Goal: Find contact information: Find contact information

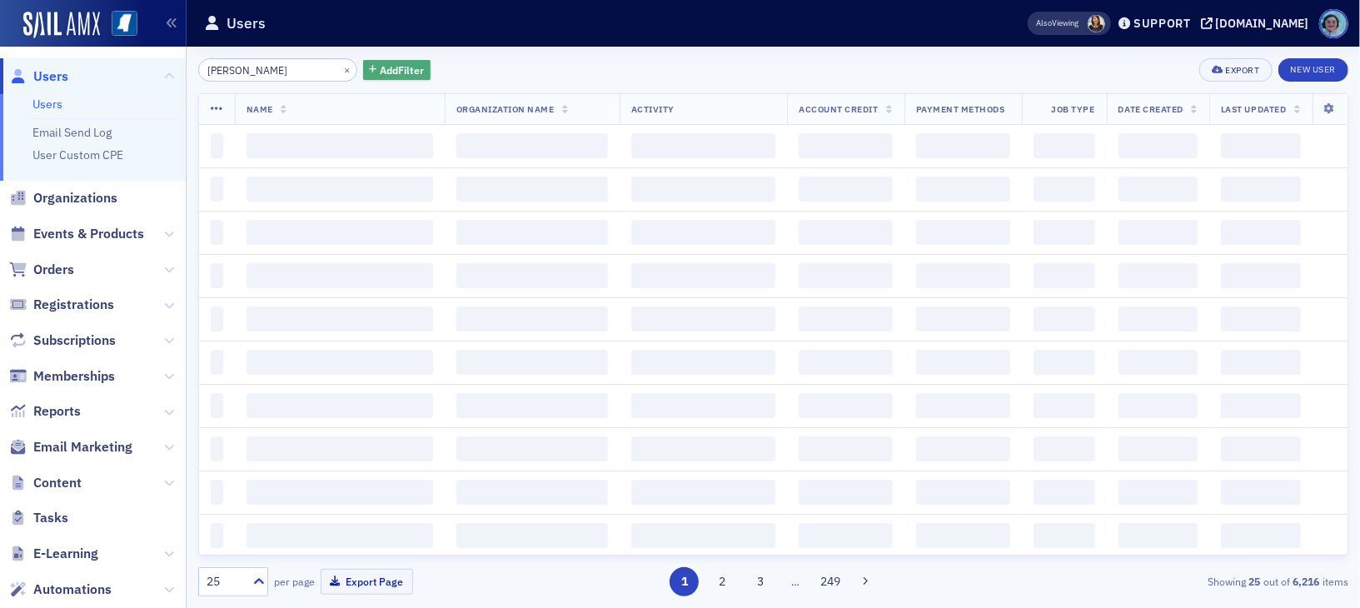
type input "[PERSON_NAME]"
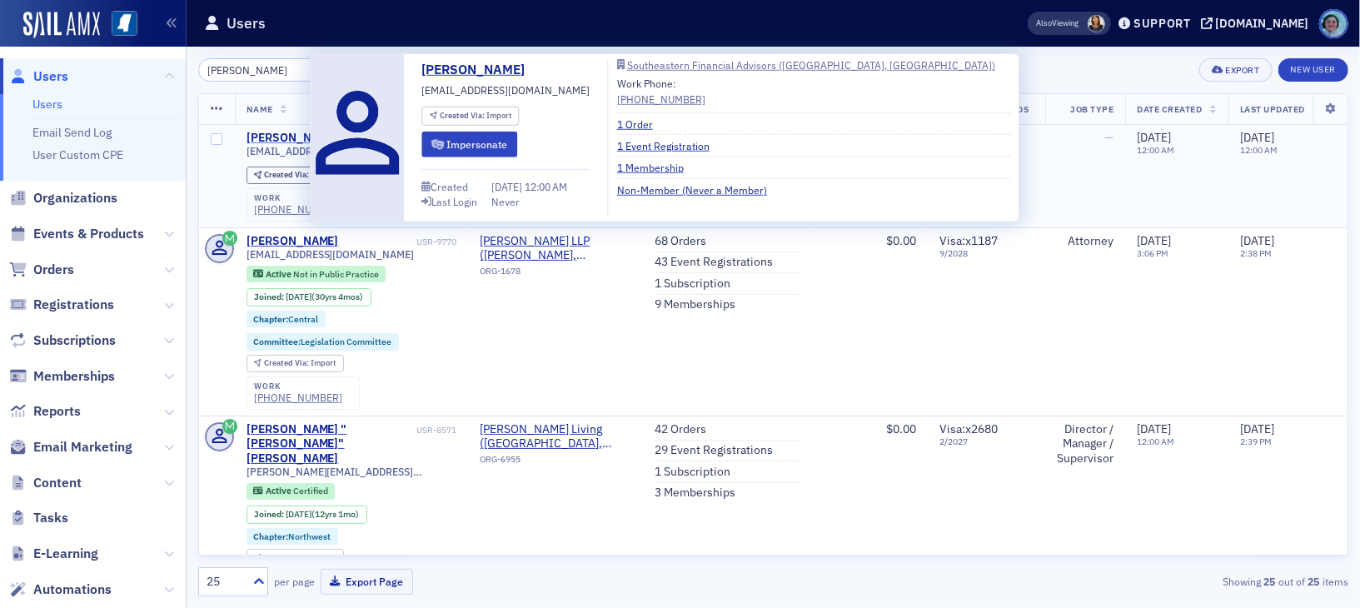
click at [298, 140] on div "[PERSON_NAME]" at bounding box center [292, 138] width 92 height 15
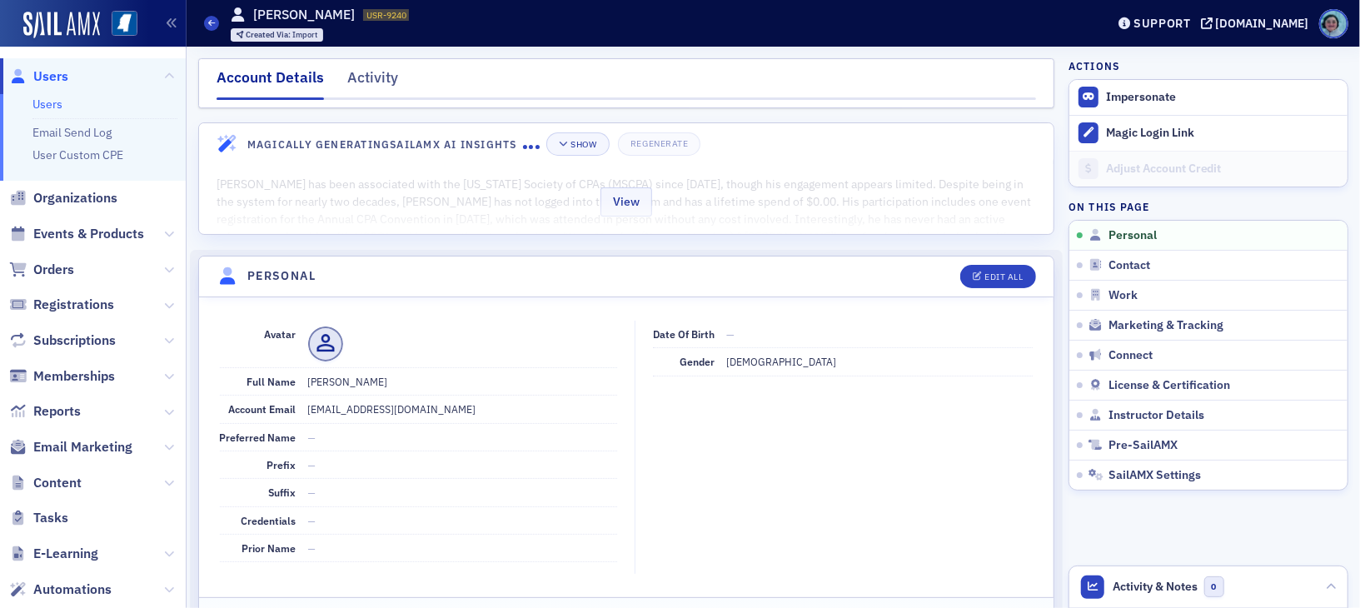
click at [831, 187] on div "View" at bounding box center [626, 199] width 854 height 70
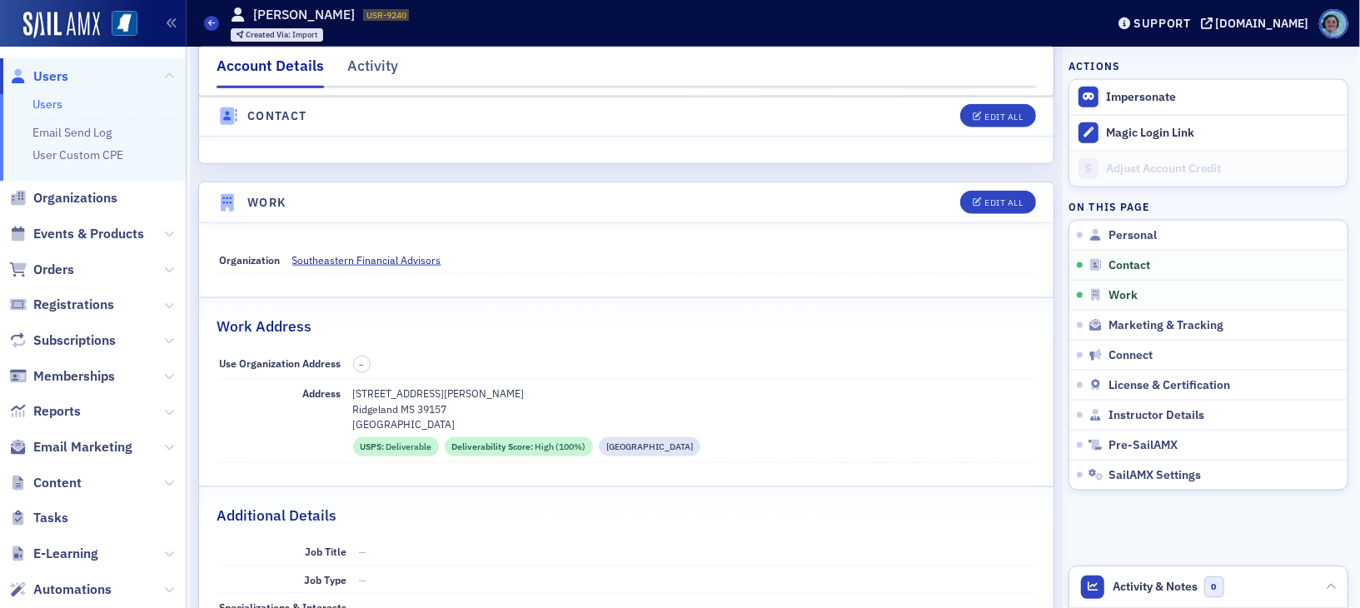
scroll to position [1374, 0]
drag, startPoint x: 460, startPoint y: 405, endPoint x: 345, endPoint y: 399, distance: 115.1
click at [345, 399] on div "Address [STREET_ADDRESS][PERSON_NAME] [GEOGRAPHIC_DATA] USPS : Deliverable Deli…" at bounding box center [627, 421] width 814 height 83
copy div "[STREET_ADDRESS][PERSON_NAME]"
